Goal: Navigation & Orientation: Go to known website

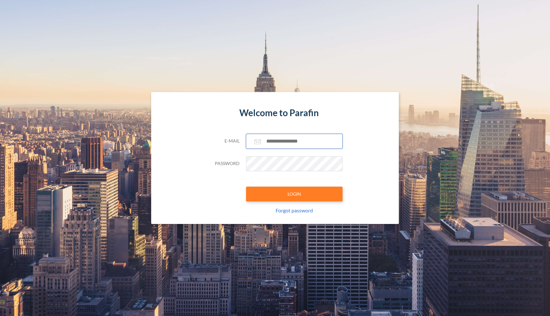
click at [278, 142] on input "text" at bounding box center [294, 141] width 97 height 15
paste input "**********"
type input "**********"
click at [295, 198] on button "LOGIN" at bounding box center [294, 194] width 97 height 15
